Goal: Transaction & Acquisition: Purchase product/service

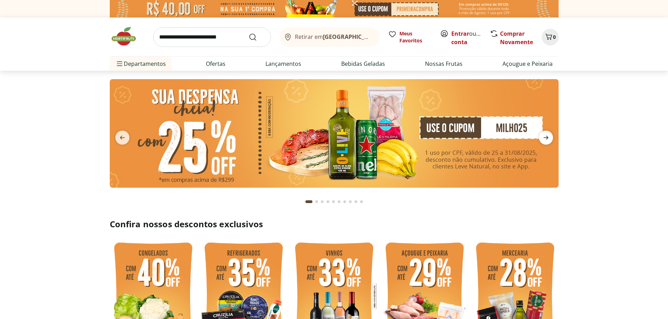
click at [547, 136] on icon "next" at bounding box center [545, 138] width 8 height 8
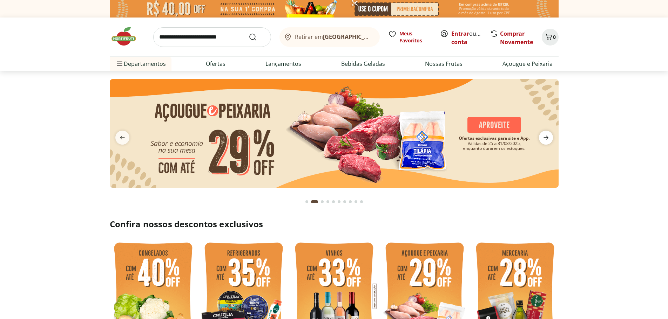
click at [547, 136] on icon "next" at bounding box center [545, 138] width 8 height 8
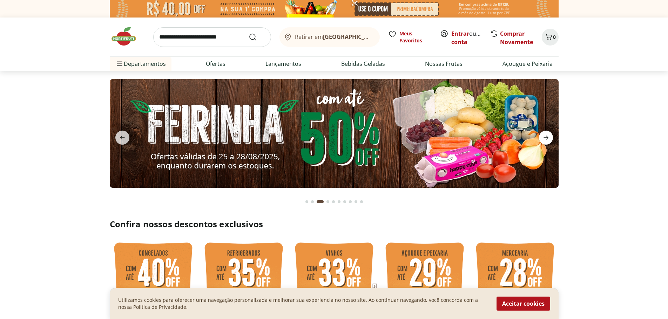
click at [550, 134] on span "next" at bounding box center [546, 138] width 14 height 14
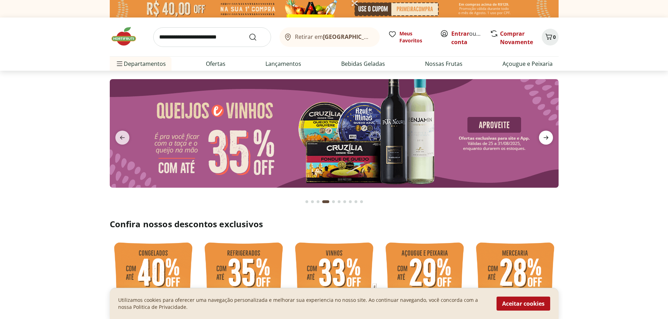
click at [548, 135] on icon "next" at bounding box center [545, 138] width 8 height 8
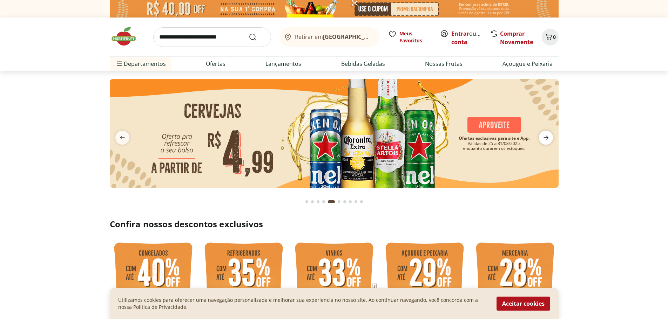
click at [548, 135] on icon "next" at bounding box center [545, 138] width 8 height 8
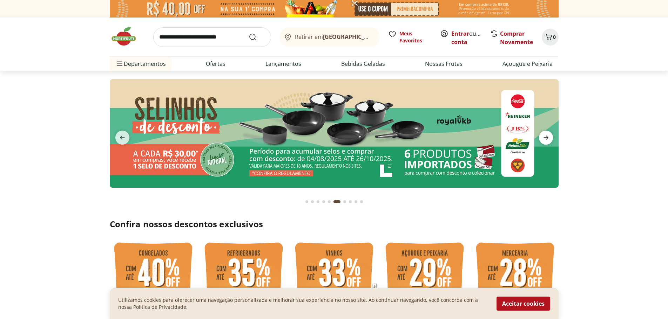
click at [548, 135] on icon "next" at bounding box center [545, 138] width 8 height 8
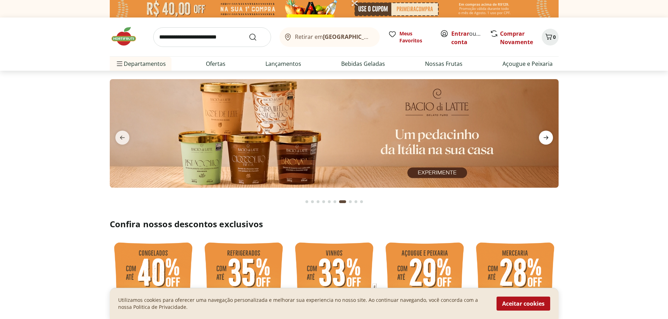
click at [548, 135] on icon "next" at bounding box center [545, 138] width 8 height 8
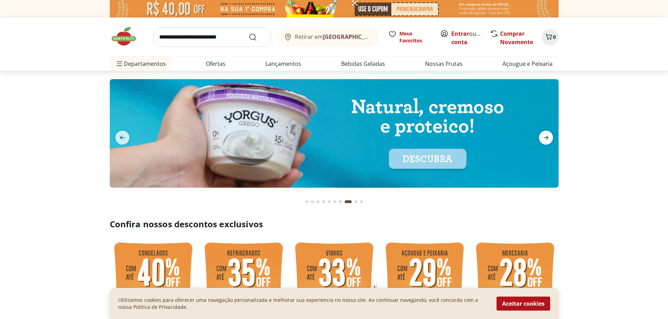
click at [548, 135] on icon "next" at bounding box center [545, 138] width 8 height 8
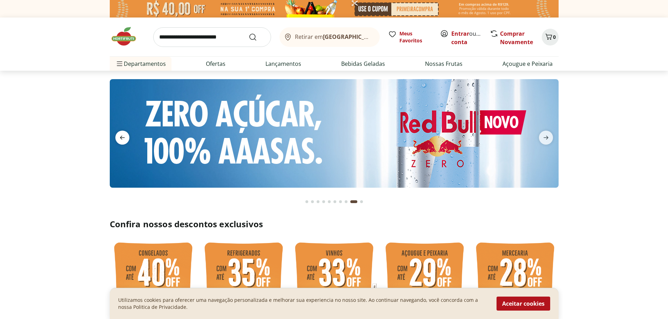
click at [123, 139] on icon "previous" at bounding box center [122, 138] width 8 height 8
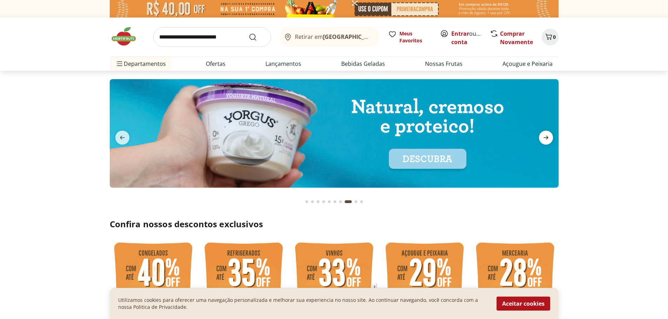
click at [545, 136] on icon "next" at bounding box center [545, 138] width 8 height 8
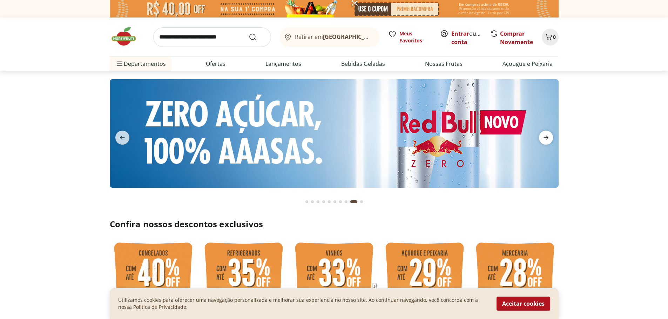
click at [545, 136] on icon "next" at bounding box center [545, 138] width 8 height 8
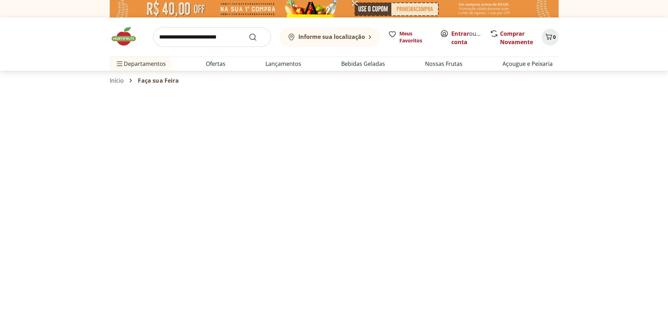
select select "**********"
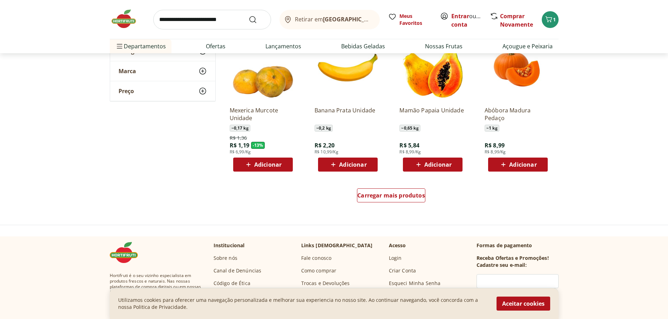
scroll to position [421, 0]
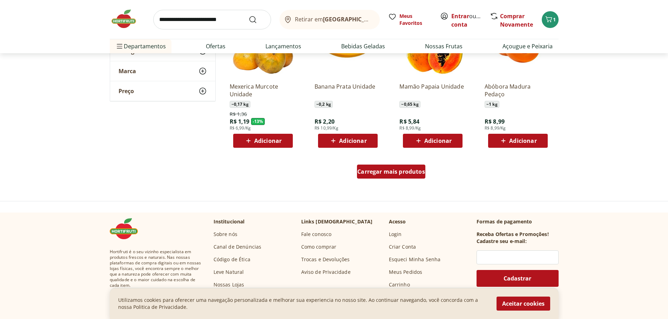
click at [418, 173] on span "Carregar mais produtos" at bounding box center [391, 172] width 68 height 6
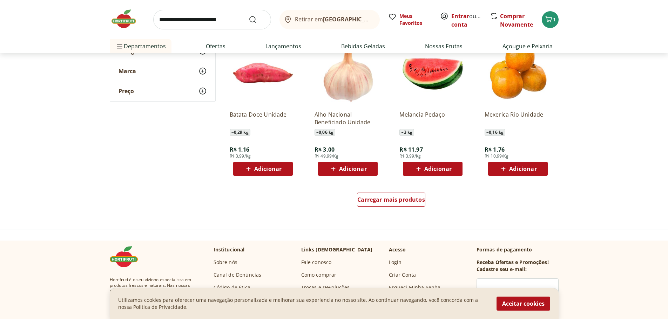
scroll to position [911, 0]
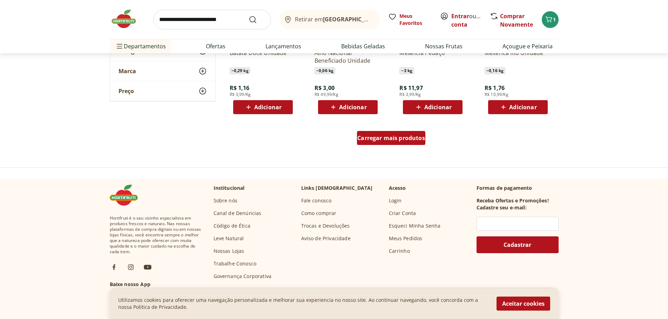
click at [404, 137] on span "Carregar mais produtos" at bounding box center [391, 138] width 68 height 6
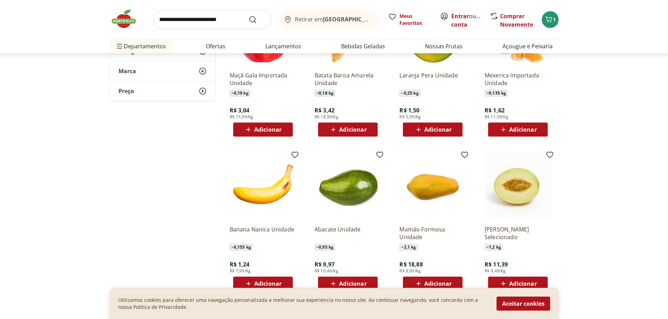
scroll to position [1332, 0]
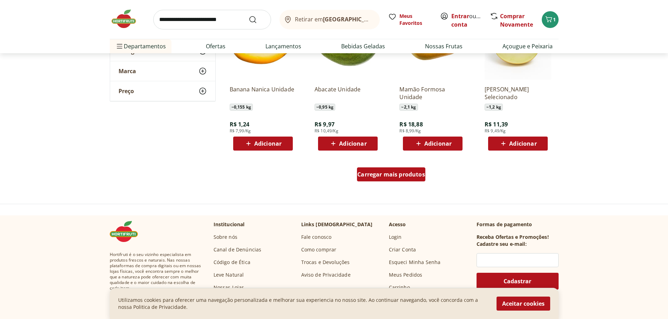
click at [403, 177] on span "Carregar mais produtos" at bounding box center [391, 175] width 68 height 6
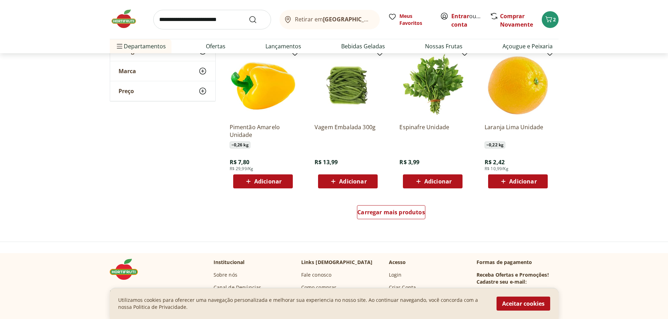
scroll to position [1752, 0]
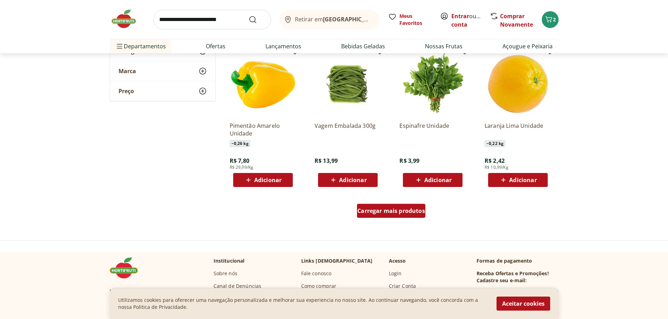
click at [413, 216] on div "Carregar mais produtos" at bounding box center [391, 211] width 68 height 14
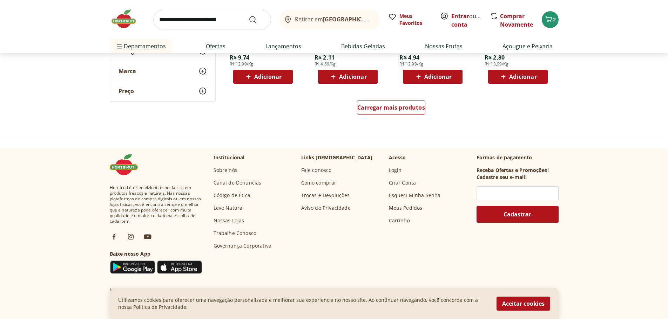
scroll to position [2313, 0]
click at [401, 109] on span "Carregar mais produtos" at bounding box center [391, 107] width 68 height 6
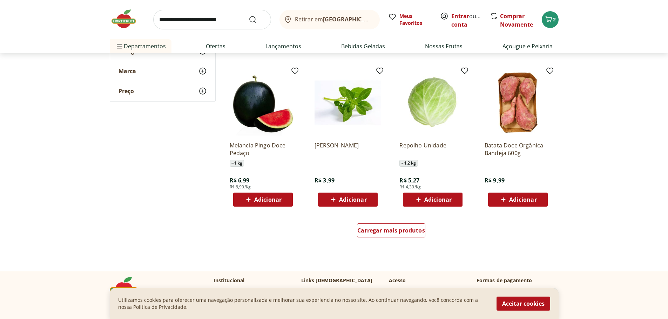
scroll to position [2663, 0]
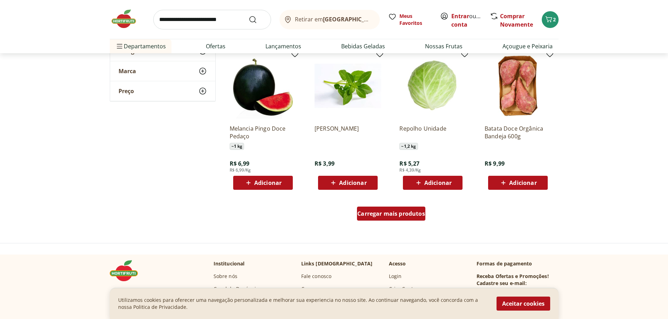
click at [406, 215] on span "Carregar mais produtos" at bounding box center [391, 214] width 68 height 6
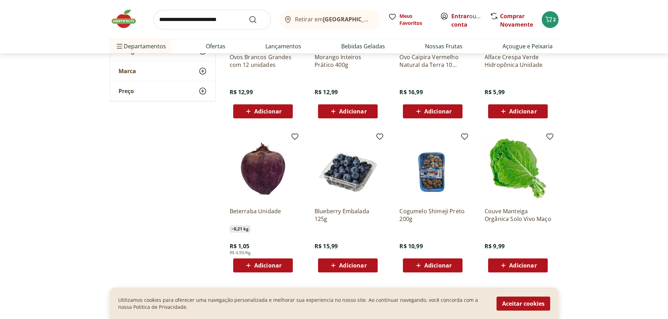
scroll to position [3084, 0]
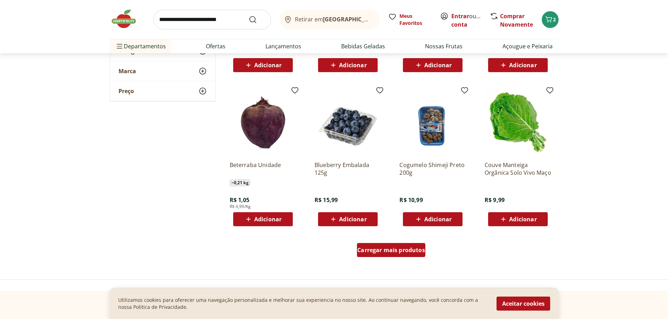
click at [425, 247] on div "Carregar mais produtos" at bounding box center [391, 250] width 68 height 14
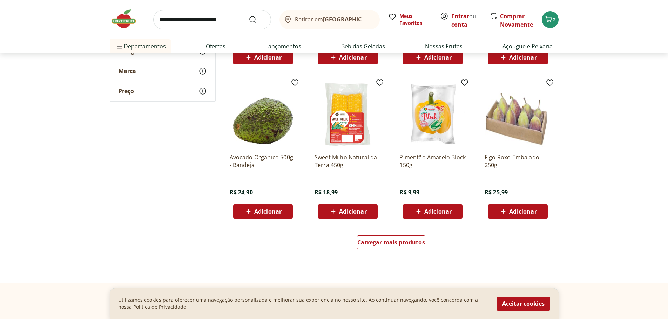
scroll to position [3575, 0]
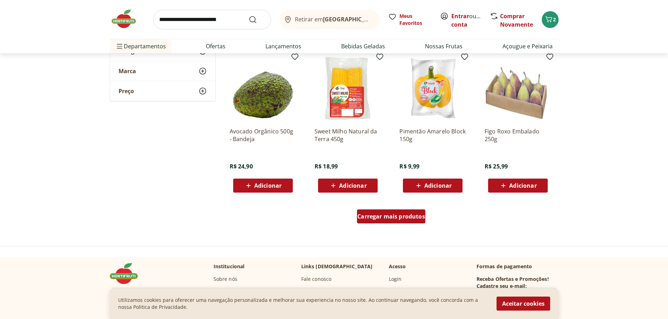
click at [420, 219] on span "Carregar mais produtos" at bounding box center [391, 217] width 68 height 6
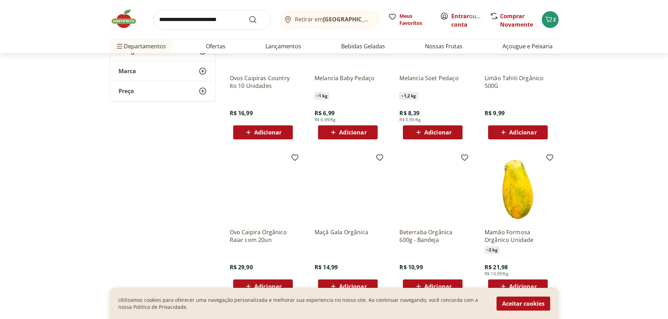
scroll to position [4065, 0]
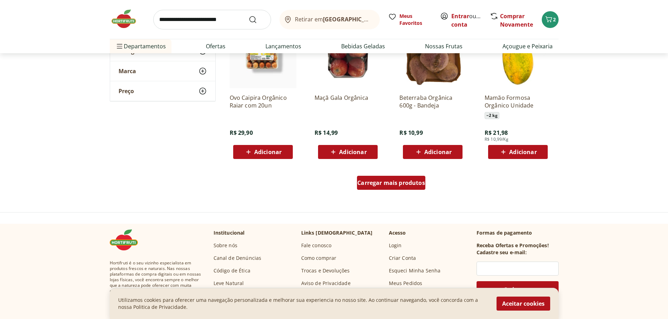
click at [390, 182] on span "Carregar mais produtos" at bounding box center [391, 183] width 68 height 6
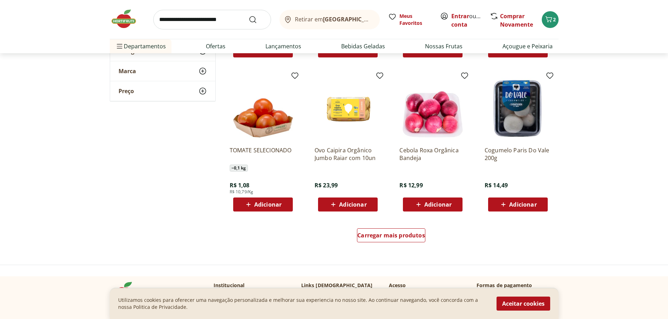
scroll to position [4486, 0]
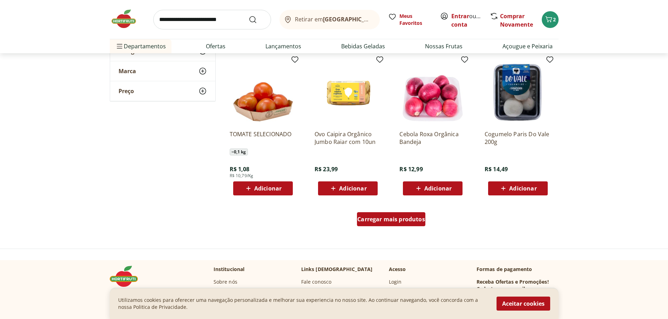
click at [404, 222] on span "Carregar mais produtos" at bounding box center [391, 220] width 68 height 6
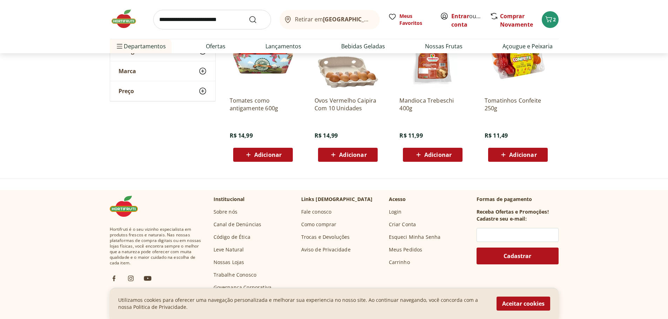
scroll to position [0, 0]
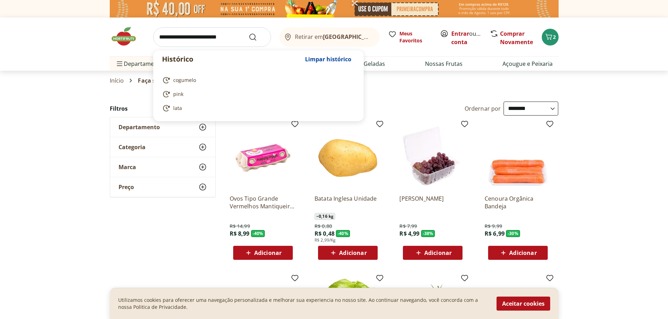
click at [220, 35] on input "search" at bounding box center [212, 37] width 118 height 20
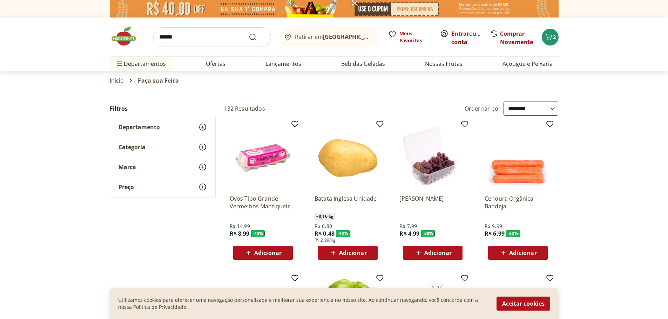
type input "******"
click at [248, 33] on button "Submit Search" at bounding box center [256, 37] width 17 height 8
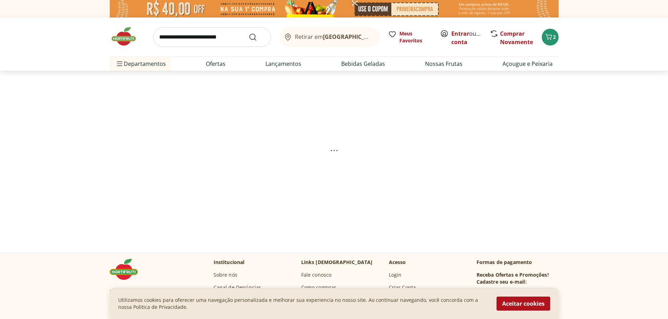
select select "**********"
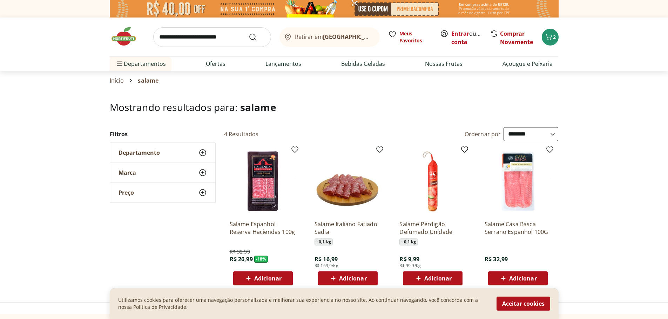
click at [274, 278] on span "Adicionar" at bounding box center [267, 279] width 27 height 6
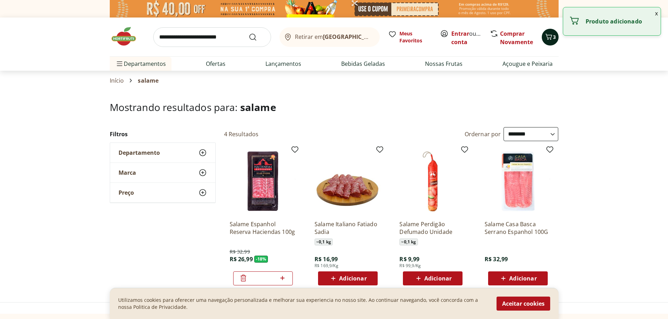
click at [550, 40] on icon "Carrinho" at bounding box center [548, 37] width 8 height 8
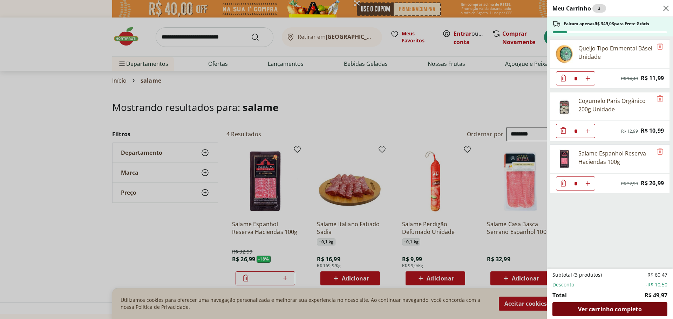
click at [604, 314] on div "Ver carrinho completo" at bounding box center [609, 309] width 115 height 14
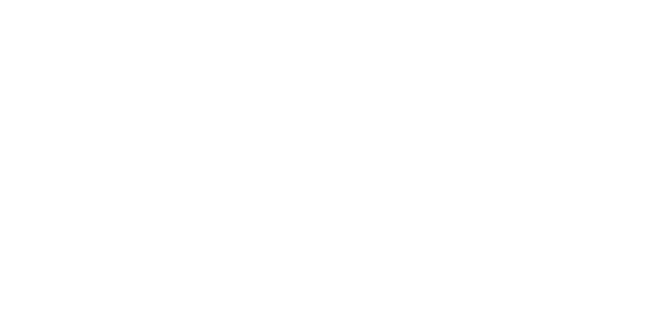
select select "**********"
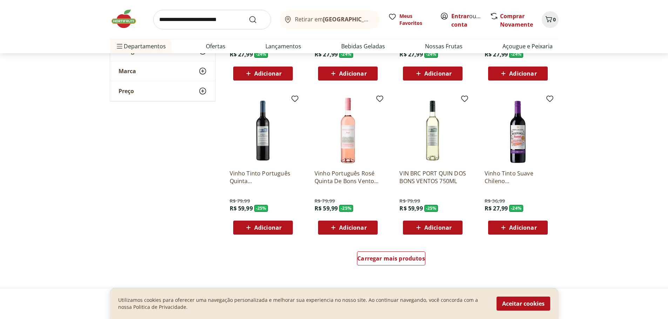
scroll to position [350, 0]
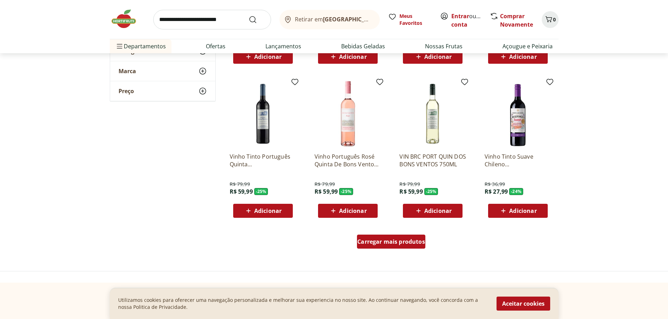
click at [417, 248] on div "Carregar mais produtos" at bounding box center [391, 242] width 68 height 14
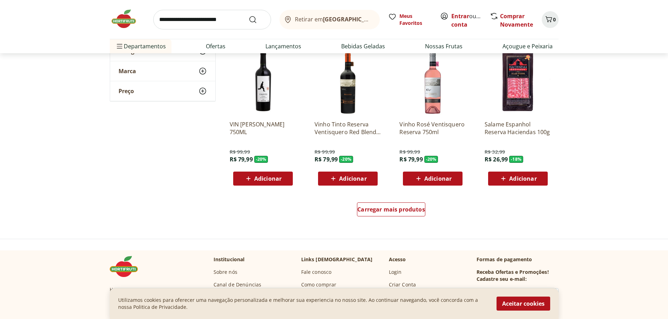
scroll to position [841, 0]
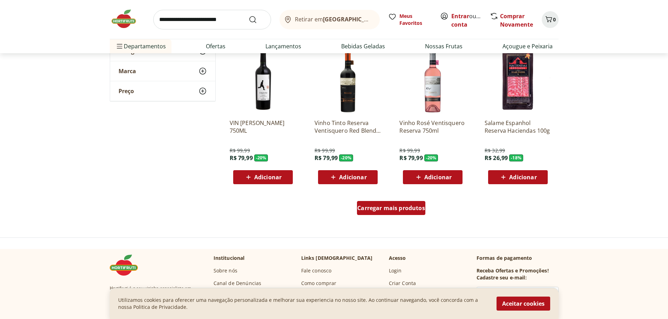
click at [374, 216] on link "Carregar mais produtos" at bounding box center [391, 209] width 68 height 17
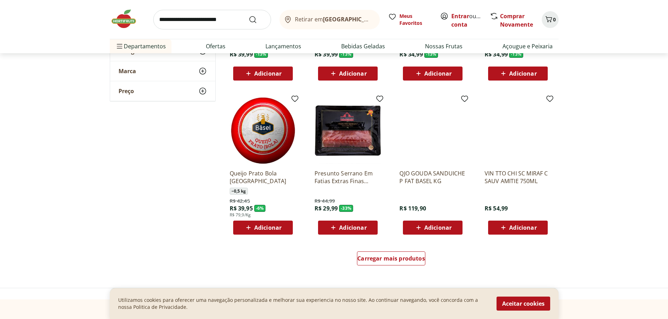
scroll to position [1262, 0]
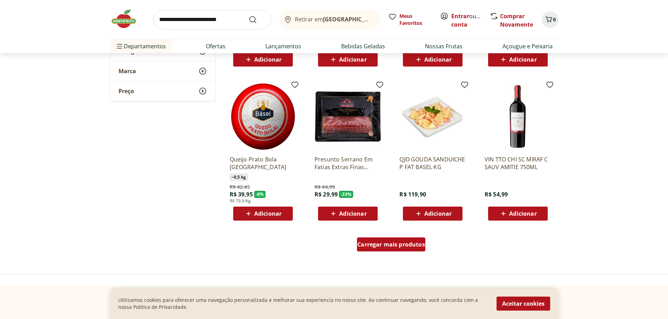
click at [411, 250] on div "Carregar mais produtos" at bounding box center [391, 245] width 68 height 14
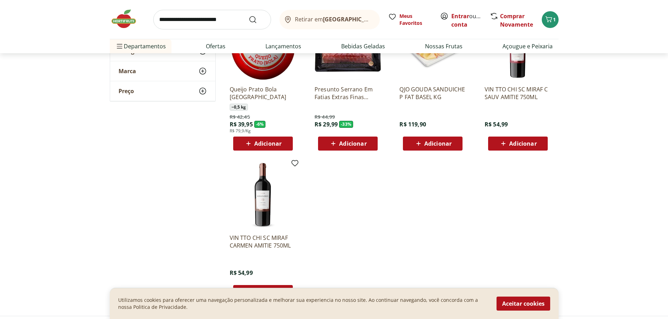
scroll to position [1262, 0]
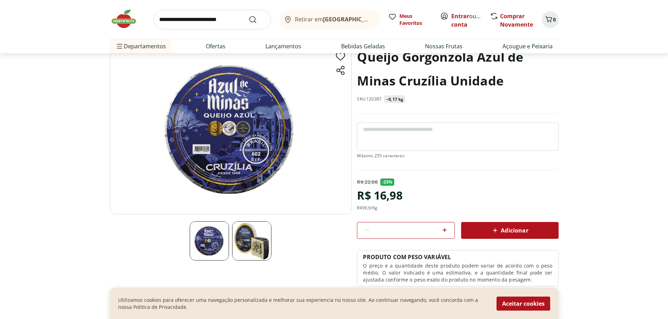
scroll to position [70, 0]
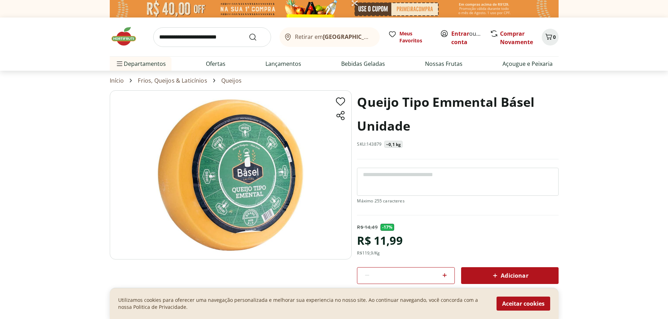
click at [519, 274] on span "Adicionar" at bounding box center [509, 276] width 37 height 8
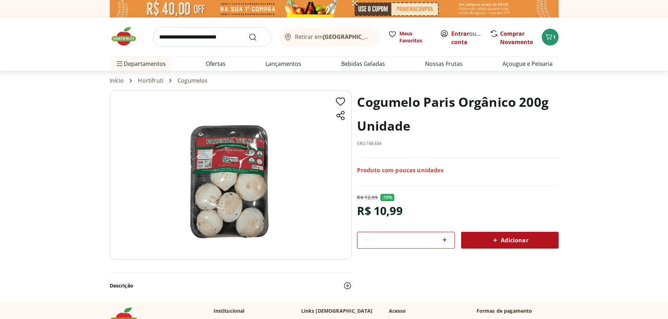
click at [491, 240] on icon at bounding box center [495, 240] width 8 height 8
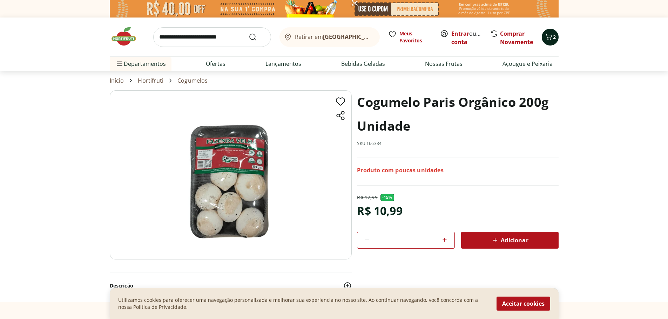
click at [548, 41] on span "Carrinho" at bounding box center [548, 37] width 8 height 9
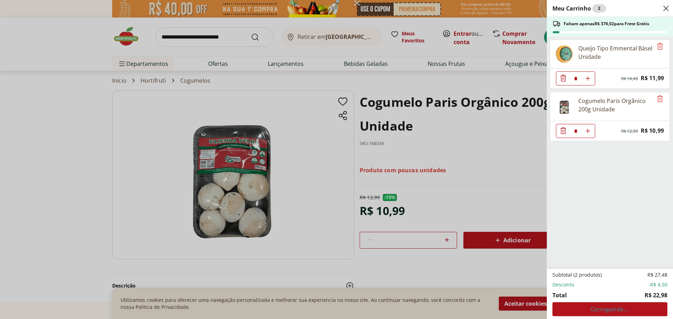
click at [529, 151] on div "Meu Carrinho 2 Faltam apenas R$ 376,02 para Frete Grátis Queijo Tipo Emmental B…" at bounding box center [336, 159] width 673 height 319
